Goal: Transaction & Acquisition: Purchase product/service

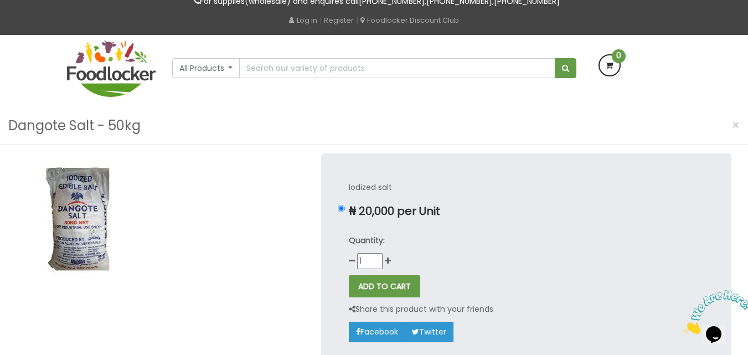
scroll to position [55, 0]
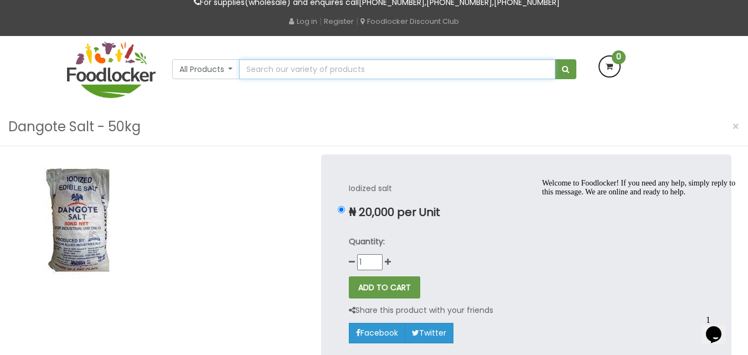
click at [412, 70] on input "text" at bounding box center [397, 69] width 316 height 20
type input "groundnut oil"
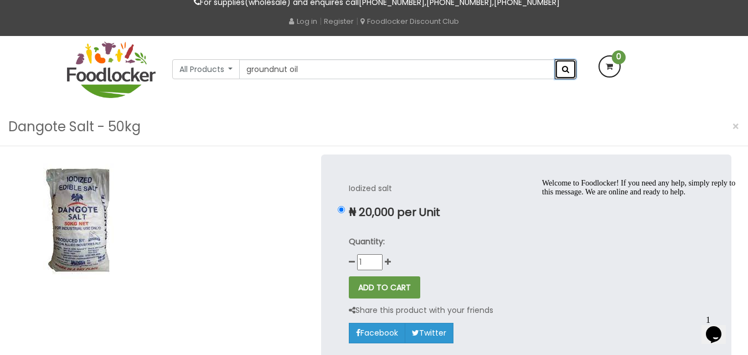
click at [560, 71] on button "submit" at bounding box center [566, 69] width 22 height 20
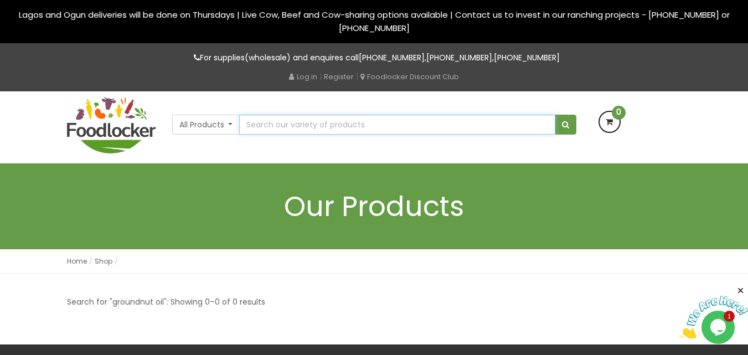
click at [440, 121] on input "text" at bounding box center [397, 125] width 316 height 20
click at [366, 129] on input "text" at bounding box center [397, 125] width 316 height 20
type input "palm oil"
click at [555, 115] on button "submit" at bounding box center [566, 125] width 22 height 20
click at [358, 124] on input "text" at bounding box center [397, 125] width 316 height 20
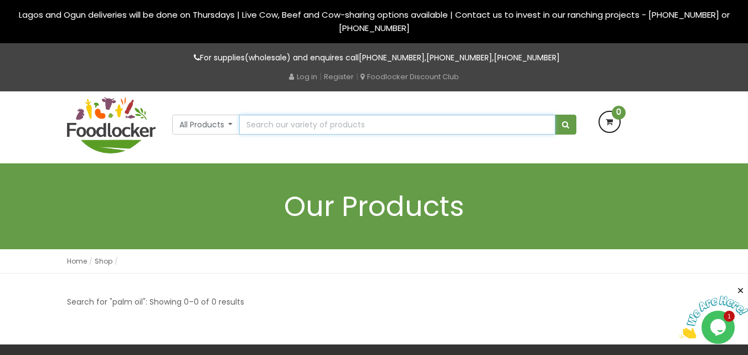
click at [454, 132] on input "text" at bounding box center [397, 125] width 316 height 20
type input "p"
type input "v"
type input "Live Goat"
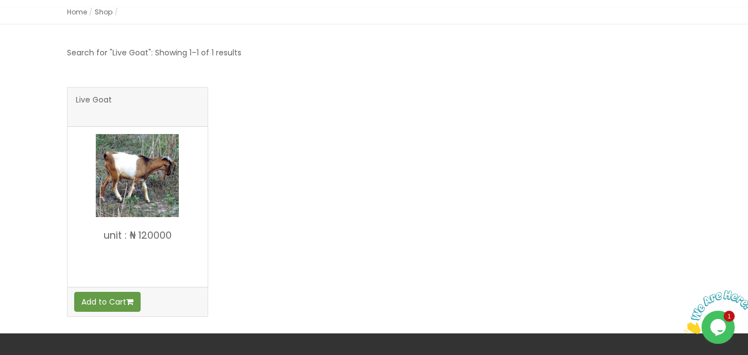
scroll to position [189, 0]
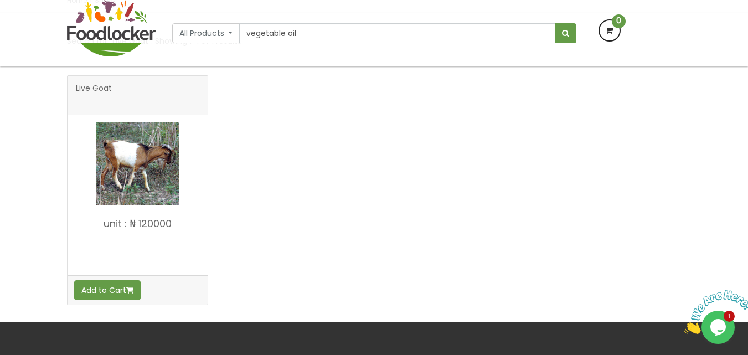
type input "vegetable oil"
click at [555, 23] on button "submit" at bounding box center [566, 33] width 22 height 20
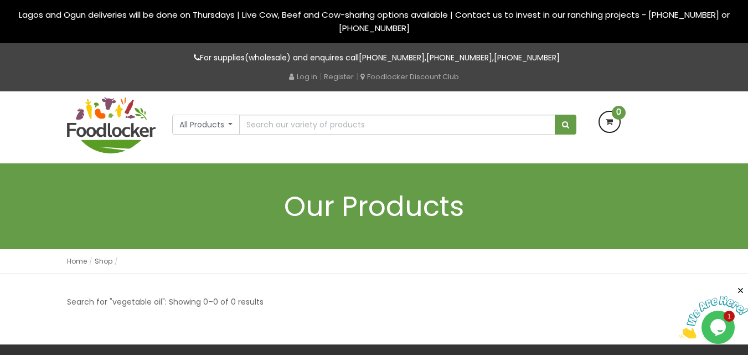
click at [371, 145] on div "All Products All Products Baby Food Baking Biscuit" at bounding box center [374, 127] width 631 height 72
click at [361, 127] on input "text" at bounding box center [397, 125] width 316 height 20
